Goal: Download file/media

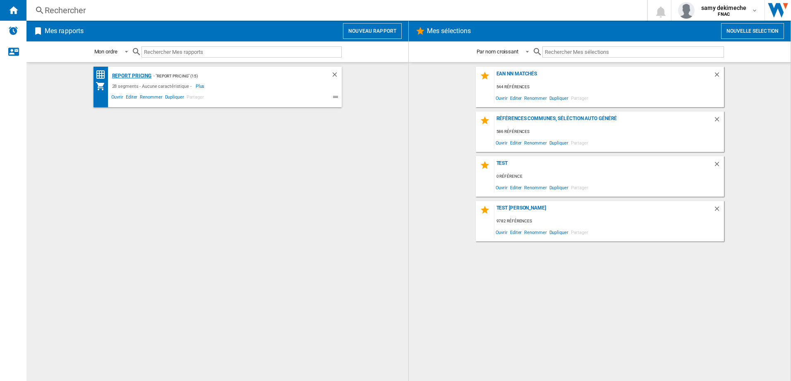
click at [145, 78] on div "Report pricing" at bounding box center [131, 76] width 42 height 10
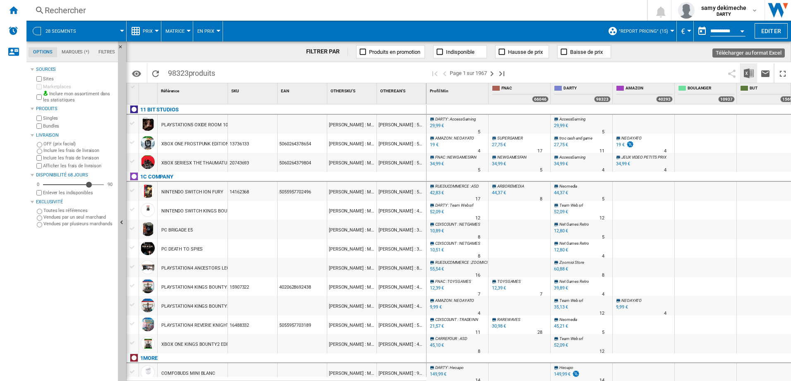
click at [752, 76] on img "Télécharger au format Excel" at bounding box center [749, 73] width 10 height 10
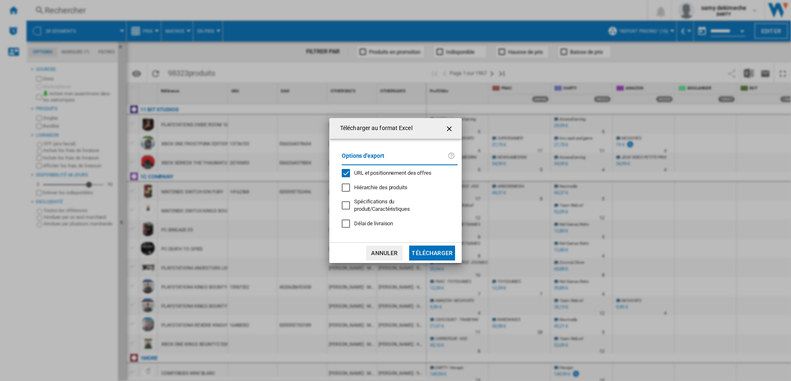
click at [355, 171] on span "URL et positionnement des offres" at bounding box center [392, 173] width 77 height 6
click at [425, 255] on button "Télécharger" at bounding box center [432, 252] width 46 height 15
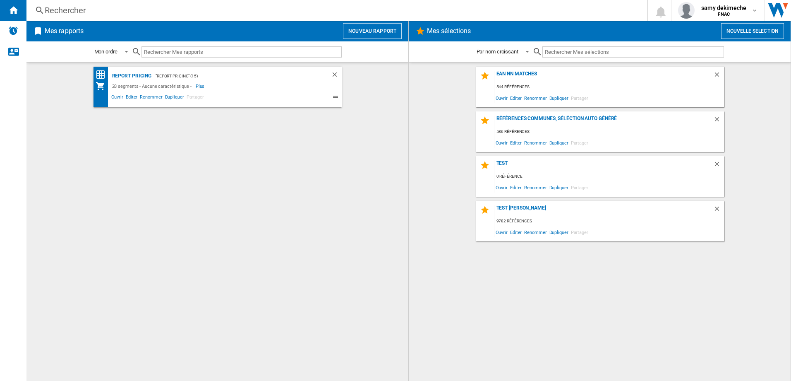
click at [142, 72] on div "Report pricing" at bounding box center [131, 76] width 42 height 10
